Goal: Transaction & Acquisition: Purchase product/service

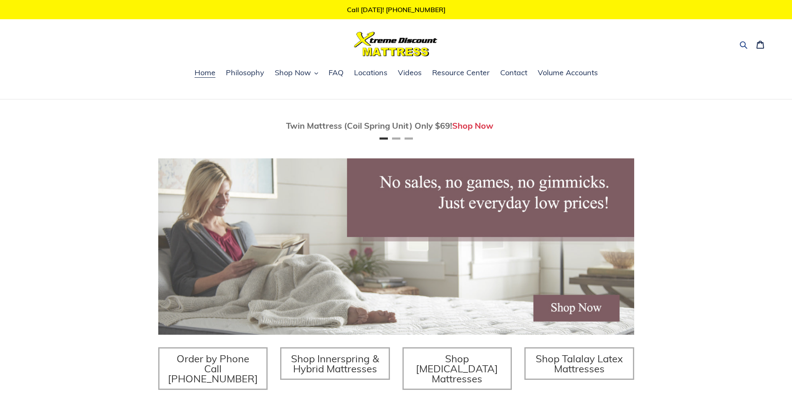
click at [741, 46] on icon "button" at bounding box center [743, 44] width 8 height 8
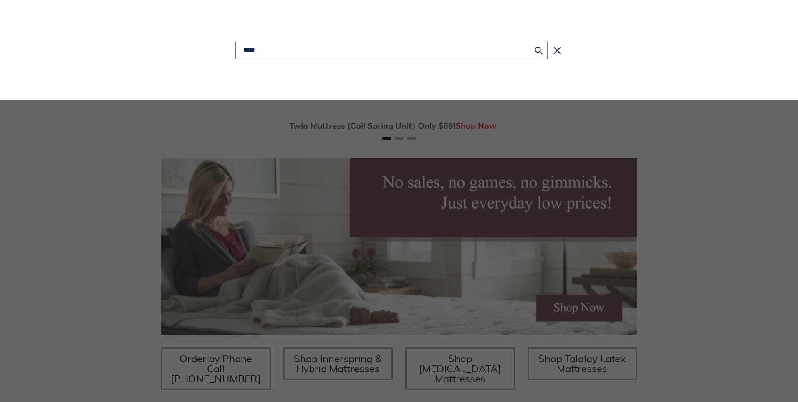
type input "****"
click at [530, 41] on button "Submit" at bounding box center [539, 50] width 18 height 18
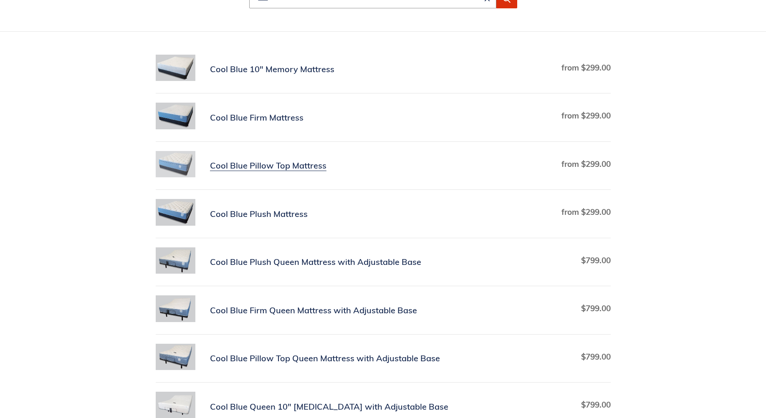
scroll to position [167, 0]
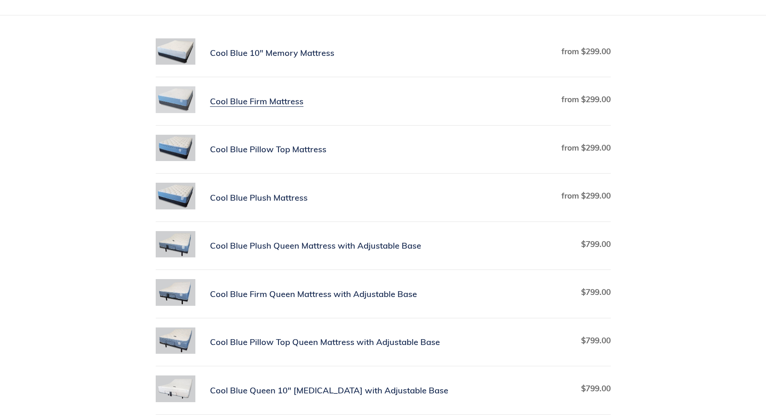
click at [265, 101] on link "Cool Blue Firm Mattress" at bounding box center [383, 101] width 455 height 30
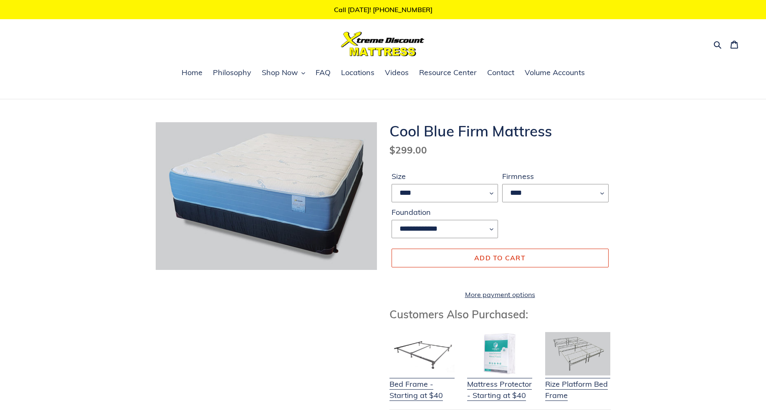
click at [283, 49] on div at bounding box center [383, 44] width 240 height 25
click at [172, 96] on nav "Home Philosophy Shop Now [MEDICAL_DATA] Mattresses Latex Mattresses Innerspring…" at bounding box center [383, 83] width 766 height 33
click at [168, 88] on ul "Home Philosophy Shop Now [MEDICAL_DATA] Mattresses Latex Mattresses Innerspring…" at bounding box center [383, 78] width 766 height 22
